Goal: Transaction & Acquisition: Purchase product/service

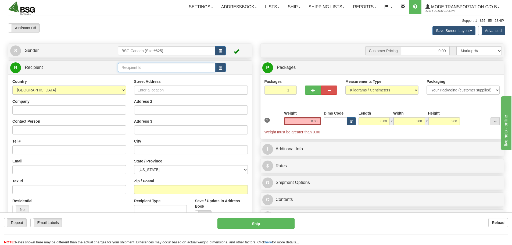
click at [156, 65] on input "text" at bounding box center [166, 67] width 97 height 9
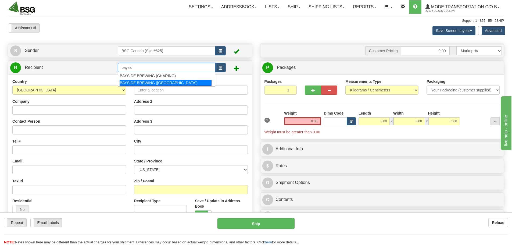
click at [159, 82] on div "BAYSIDE BREWING ([GEOGRAPHIC_DATA])" at bounding box center [166, 83] width 92 height 6
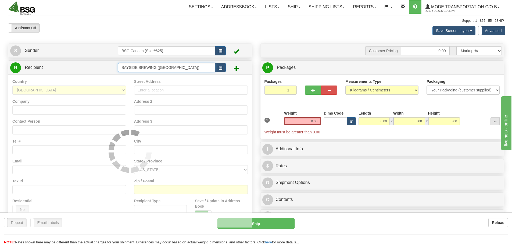
type input "BAYSIDE BREWING ([GEOGRAPHIC_DATA])"
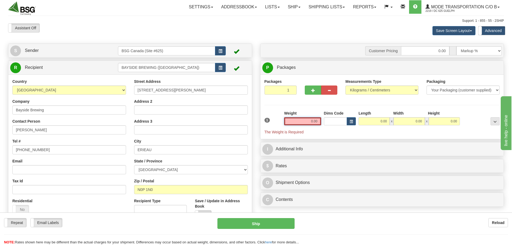
drag, startPoint x: 308, startPoint y: 119, endPoint x: 338, endPoint y: 128, distance: 31.1
click at [333, 126] on div "1 Weight 0.00 Dims Code 0.00" at bounding box center [382, 123] width 238 height 24
paste input "7.4533"
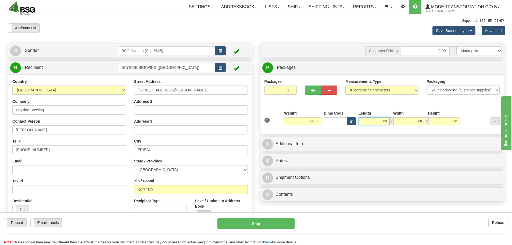
type input "7.45"
click at [378, 122] on input "0.00" at bounding box center [374, 121] width 31 height 8
type input "15.00"
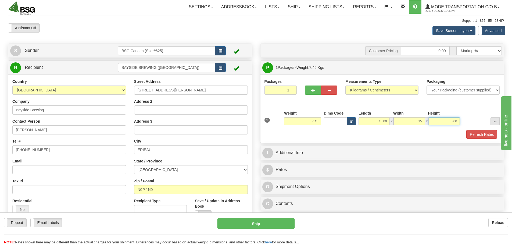
type input "15.00"
click at [488, 130] on div "Packaging Your Packaging (customer supplied) Envelope (carrier supplied) Pack (…" at bounding box center [392, 130] width 218 height 0
click at [487, 131] on button "Refresh Rates" at bounding box center [481, 134] width 31 height 9
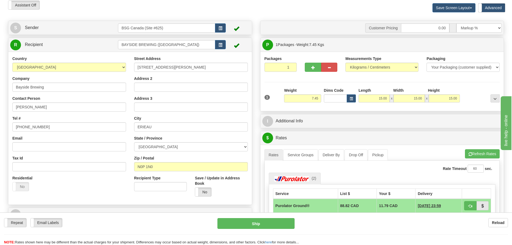
scroll to position [54, 0]
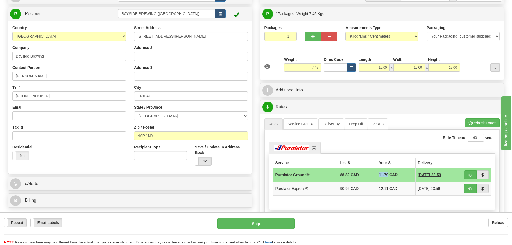
drag, startPoint x: 373, startPoint y: 173, endPoint x: 382, endPoint y: 175, distance: 9.2
click at [382, 175] on td "11.79 CAD" at bounding box center [396, 175] width 39 height 14
copy td "11.79"
